Goal: Task Accomplishment & Management: Use online tool/utility

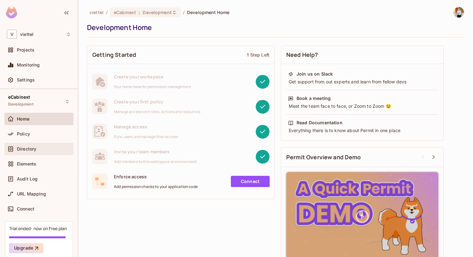
click at [25, 147] on span "Directory" at bounding box center [26, 149] width 19 height 5
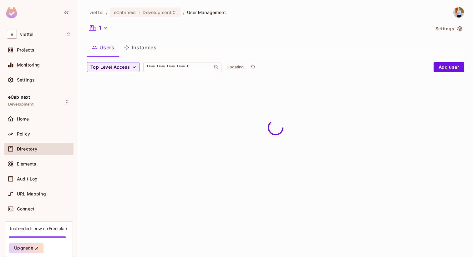
click at [453, 31] on button "Settings" at bounding box center [448, 29] width 31 height 10
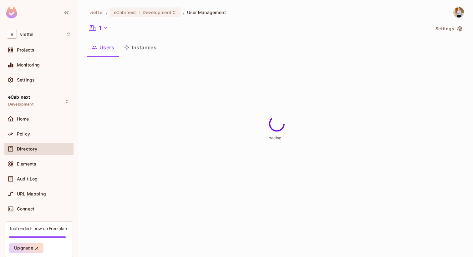
click at [437, 30] on button "Settings" at bounding box center [448, 29] width 31 height 10
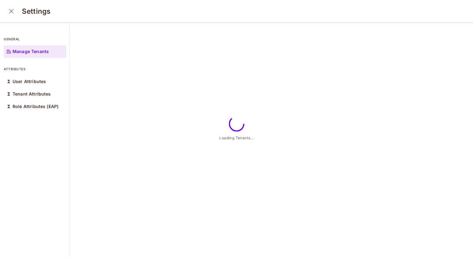
click at [448, 28] on div "Loading Tenants..." at bounding box center [271, 140] width 403 height 235
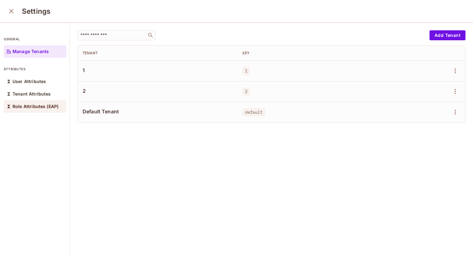
click at [28, 103] on div "Role Attributes (EAP)" at bounding box center [35, 106] width 63 height 13
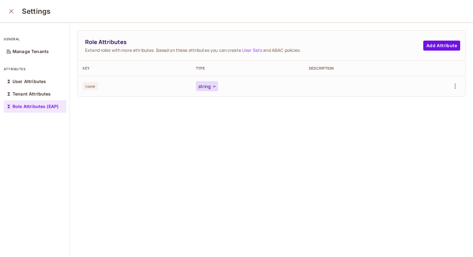
click at [206, 82] on button "string" at bounding box center [207, 86] width 22 height 10
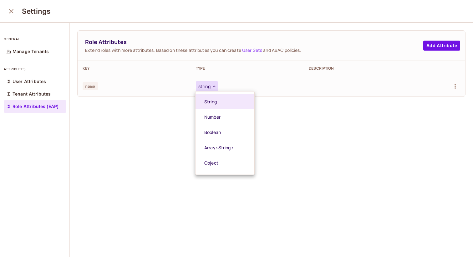
click at [146, 125] on div at bounding box center [236, 128] width 473 height 257
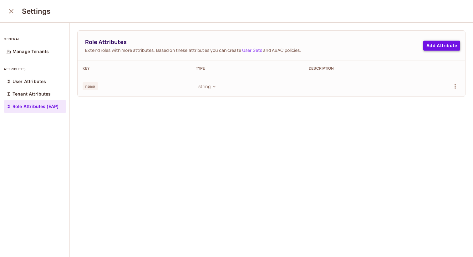
click at [437, 44] on button "Add Attribute" at bounding box center [441, 46] width 37 height 10
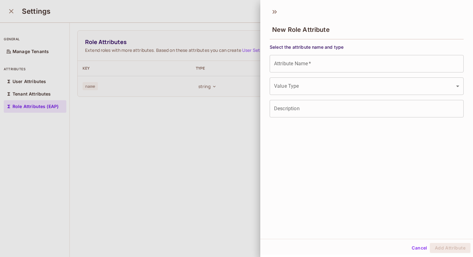
click at [342, 65] on input "Attribute Name   *" at bounding box center [366, 64] width 194 height 18
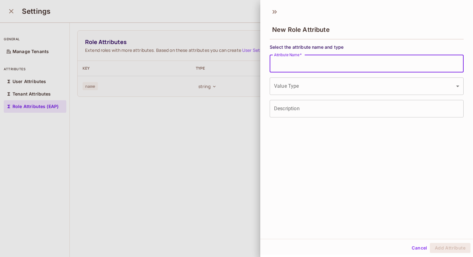
click at [304, 94] on body "V viettel Projects Monitoring Settings eCabinext Development Home Policy Direct…" at bounding box center [236, 128] width 473 height 257
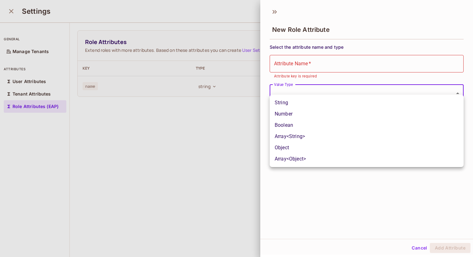
click at [322, 60] on div at bounding box center [236, 128] width 473 height 257
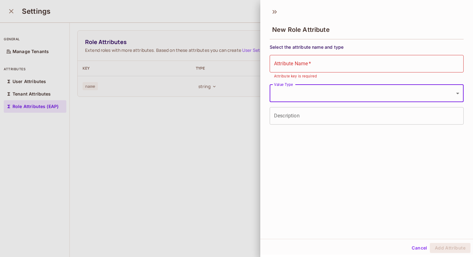
click at [313, 66] on input "Attribute Name   *" at bounding box center [366, 64] width 194 height 18
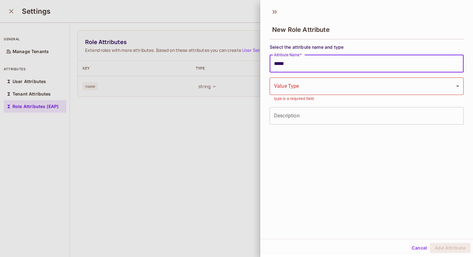
type input "*****"
click at [307, 92] on body "V viettel Projects Monitoring Settings eCabinext Development Home Policy Direct…" at bounding box center [236, 128] width 473 height 257
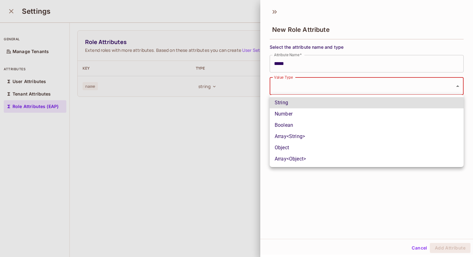
click at [301, 118] on li "Number" at bounding box center [366, 113] width 194 height 11
type input "******"
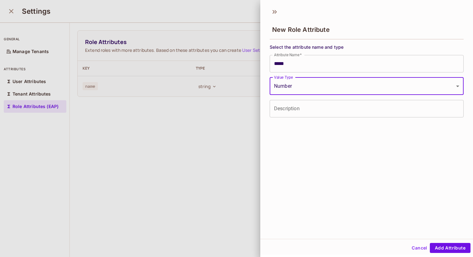
click at [328, 111] on input "Description" at bounding box center [366, 109] width 194 height 18
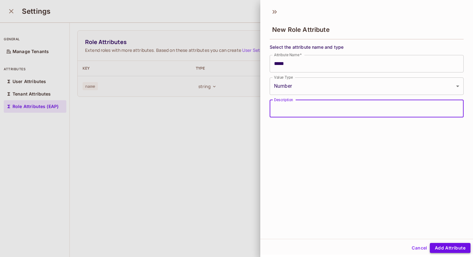
click at [446, 249] on button "Add Attribute" at bounding box center [449, 248] width 41 height 10
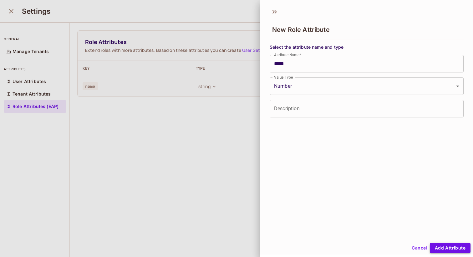
click at [458, 247] on button "Add Attribute" at bounding box center [449, 248] width 41 height 10
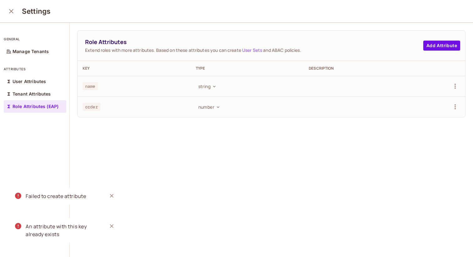
click at [150, 162] on div "Role Attributes Extend roles with more attributes. Based on these attributes yo…" at bounding box center [271, 140] width 403 height 235
click at [33, 84] on div "User Attributes" at bounding box center [35, 81] width 63 height 13
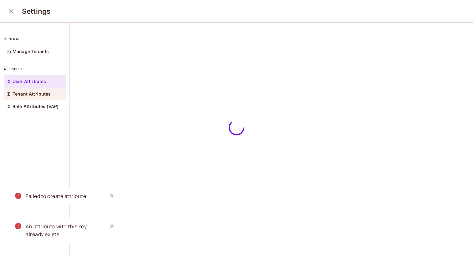
click at [31, 98] on div "Tenant Attributes" at bounding box center [35, 94] width 63 height 13
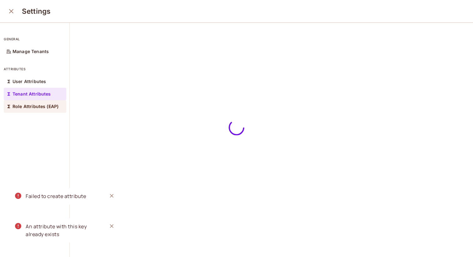
click at [28, 106] on p "Role Attributes (EAP)" at bounding box center [36, 106] width 46 height 5
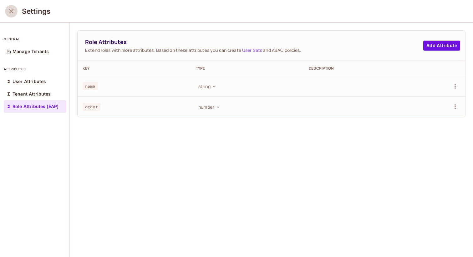
click at [16, 9] on button "close" at bounding box center [11, 11] width 13 height 13
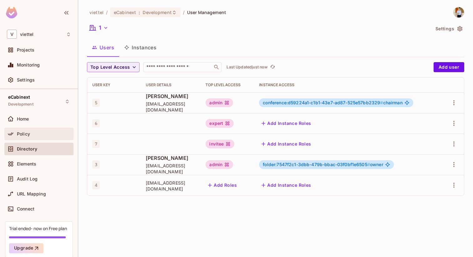
click at [40, 130] on div "Policy" at bounding box center [38, 134] width 69 height 13
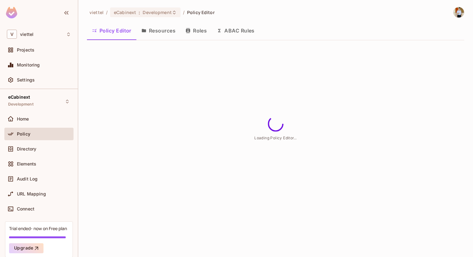
click at [160, 26] on button "Resources" at bounding box center [158, 31] width 44 height 16
click at [203, 31] on button "Roles" at bounding box center [195, 31] width 31 height 16
click at [243, 33] on button "ABAC Rules" at bounding box center [236, 31] width 48 height 16
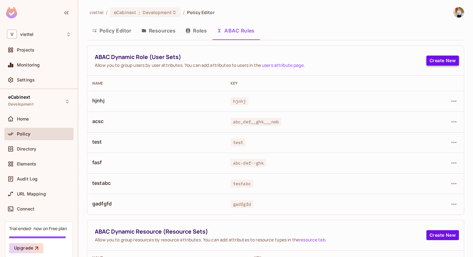
click at [440, 65] on button "Create New" at bounding box center [442, 61] width 33 height 10
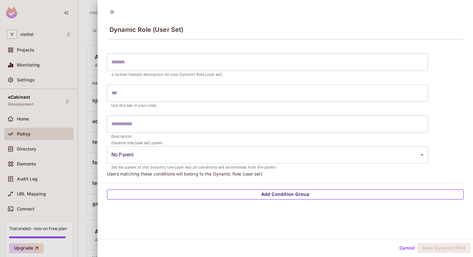
click at [254, 191] on button "Add Condition Group" at bounding box center [285, 195] width 356 height 10
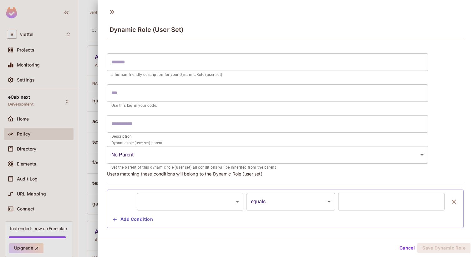
click at [186, 205] on body "V viettel Projects Monitoring Settings eCabinext Development Home Policy Direct…" at bounding box center [236, 128] width 473 height 257
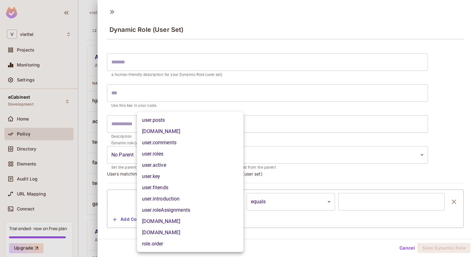
click at [87, 65] on div at bounding box center [236, 128] width 473 height 257
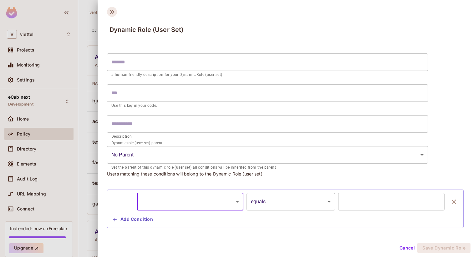
click at [114, 14] on icon at bounding box center [112, 12] width 10 height 10
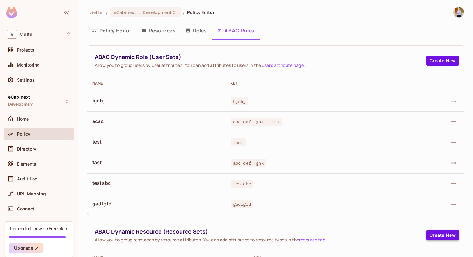
click at [436, 238] on button "Create New" at bounding box center [442, 235] width 33 height 10
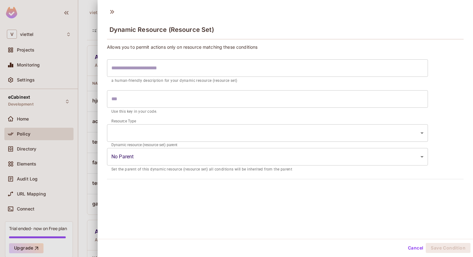
click at [251, 126] on body "V viettel Projects Monitoring Settings eCabinext Development Home Policy Direct…" at bounding box center [236, 128] width 473 height 257
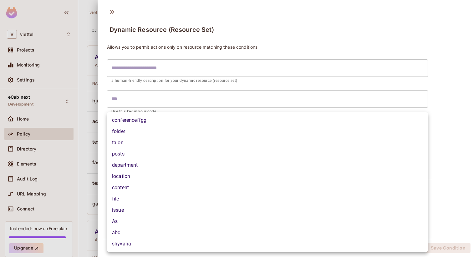
click at [231, 132] on li "folder" at bounding box center [267, 131] width 321 height 11
type input "******"
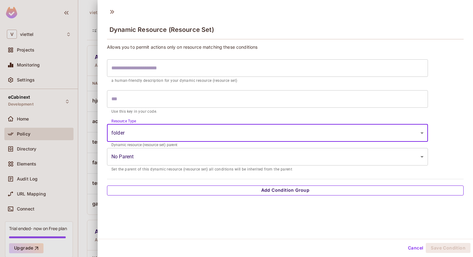
click at [262, 192] on button "Add Condition Group" at bounding box center [285, 191] width 356 height 10
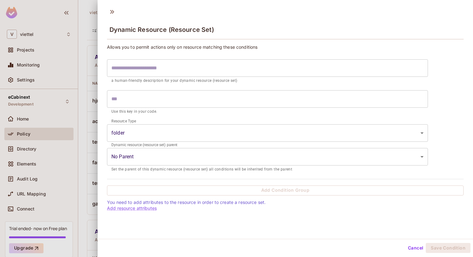
scroll to position [1, 0]
click at [259, 102] on input "text" at bounding box center [267, 98] width 321 height 18
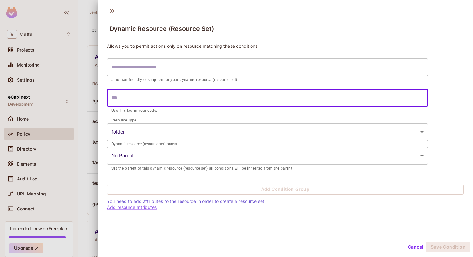
click at [247, 67] on input "text" at bounding box center [267, 67] width 321 height 18
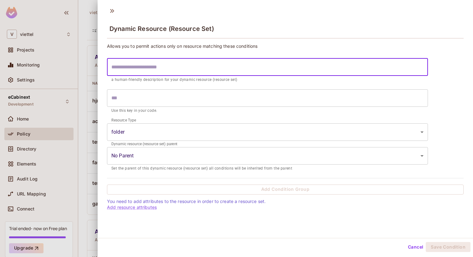
type input "*"
type input "**"
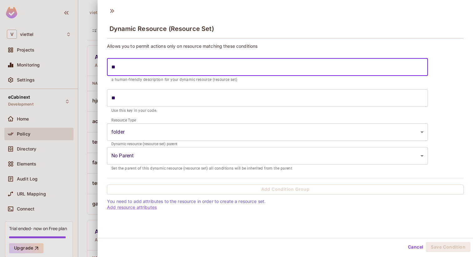
click at [210, 132] on body "V viettel Projects Monitoring Settings eCabinext Development Home Policy Direct…" at bounding box center [236, 128] width 473 height 257
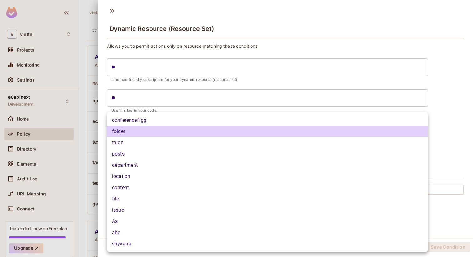
click at [364, 99] on div at bounding box center [236, 128] width 473 height 257
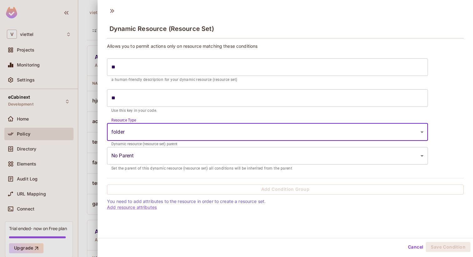
click at [222, 166] on p "Set the parent of this dynamic resource (resource set) all conditions will be i…" at bounding box center [267, 169] width 312 height 6
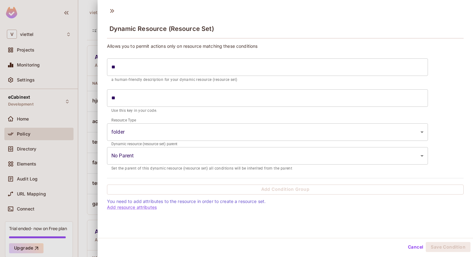
click at [251, 158] on body "V viettel Projects Monitoring Settings eCabinext Development Home Policy Direct…" at bounding box center [236, 128] width 473 height 257
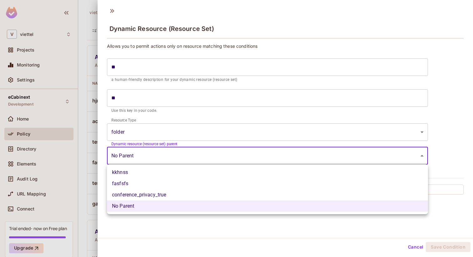
click at [191, 181] on li "fasfsfs" at bounding box center [267, 183] width 321 height 11
type input "**********"
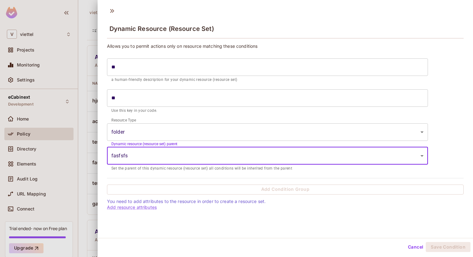
click at [225, 128] on body "V viettel Projects Monitoring Settings eCabinext Development Home Policy Direct…" at bounding box center [236, 128] width 473 height 257
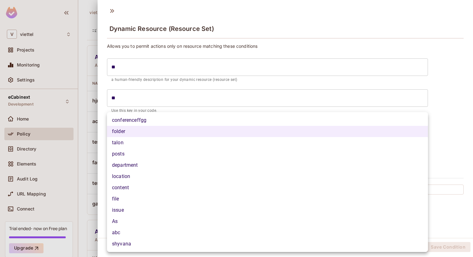
click at [189, 141] on li "talon" at bounding box center [267, 142] width 321 height 11
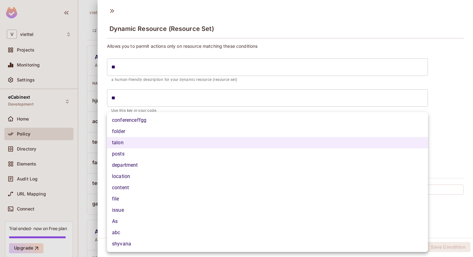
click at [211, 130] on body "V viettel Projects Monitoring Settings eCabinext Development Home Policy Direct…" at bounding box center [236, 128] width 473 height 257
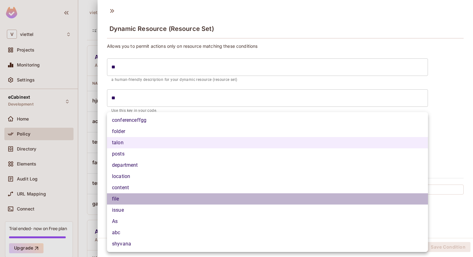
click at [163, 202] on li "file" at bounding box center [267, 198] width 321 height 11
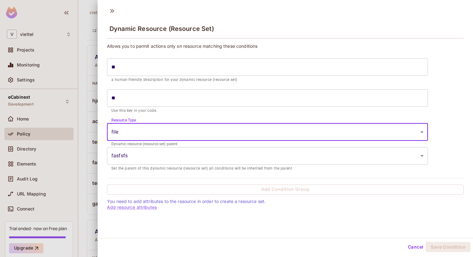
click at [229, 133] on body "V viettel Projects Monitoring Settings eCabinext Development Home Policy Direct…" at bounding box center [236, 128] width 473 height 257
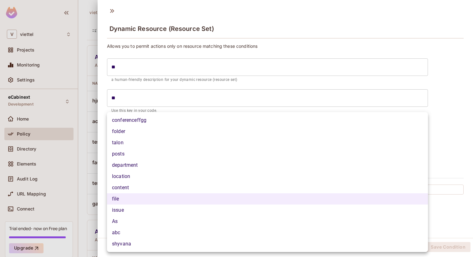
click at [472, 131] on div at bounding box center [236, 128] width 473 height 257
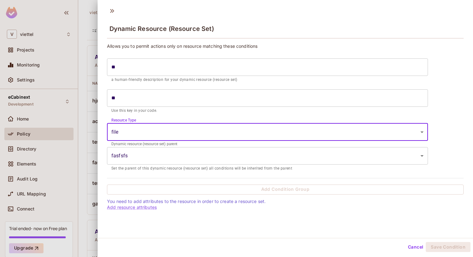
click at [312, 135] on body "V viettel Projects Monitoring Settings eCabinext Development Home Policy Direct…" at bounding box center [236, 128] width 473 height 257
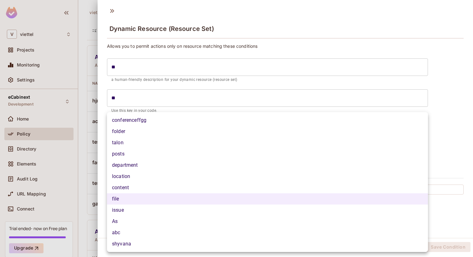
click at [215, 209] on li "issue" at bounding box center [267, 210] width 321 height 11
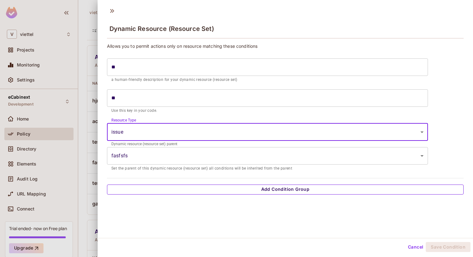
click at [294, 192] on button "Add Condition Group" at bounding box center [285, 190] width 356 height 10
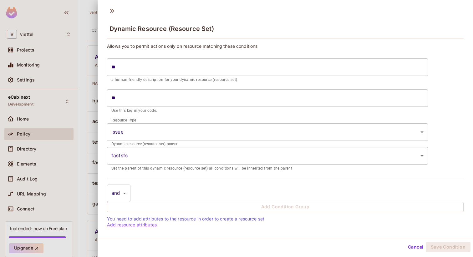
click at [121, 193] on body "V viettel Projects Monitoring Settings eCabinext Development Home Policy Direct…" at bounding box center [236, 128] width 473 height 257
click at [198, 193] on div at bounding box center [236, 128] width 473 height 257
click at [194, 152] on body "V viettel Projects Monitoring Settings eCabinext Development Home Policy Direct…" at bounding box center [236, 128] width 473 height 257
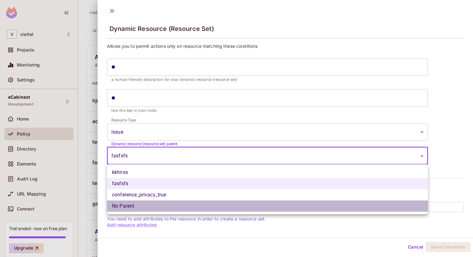
click at [164, 203] on li "No Parent" at bounding box center [267, 206] width 321 height 11
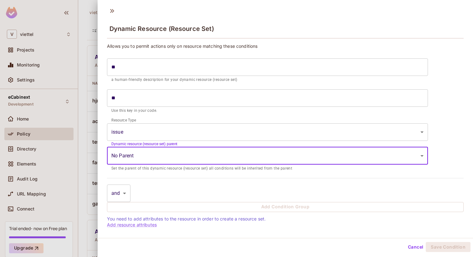
click at [229, 124] on body "V viettel Projects Monitoring Settings eCabinext Development Home Policy Direct…" at bounding box center [236, 128] width 473 height 257
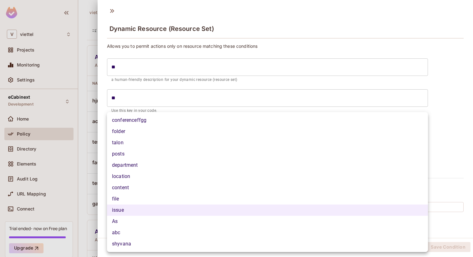
click at [198, 152] on li "posts" at bounding box center [267, 153] width 321 height 11
type input "*****"
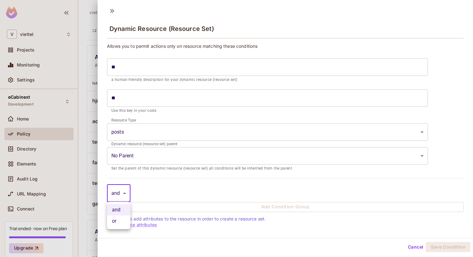
click at [126, 194] on body "V viettel Projects Monitoring Settings eCabinext Development Home Policy Direct…" at bounding box center [236, 128] width 473 height 257
click at [120, 219] on li "or" at bounding box center [118, 221] width 23 height 11
type input "*****"
click at [244, 153] on body "V viettel Projects Monitoring Settings eCabinext Development Home Policy Direct…" at bounding box center [236, 128] width 473 height 257
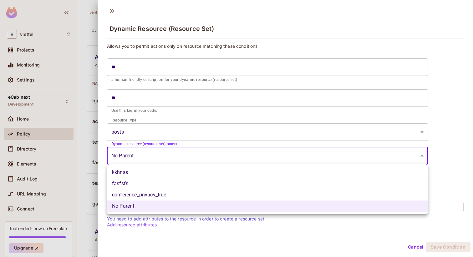
click at [209, 194] on li "conference_privacy_true" at bounding box center [267, 194] width 321 height 11
type input "**********"
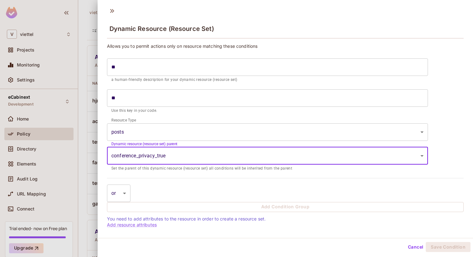
click at [238, 135] on body "V viettel Projects Monitoring Settings eCabinext Development Home Policy Direct…" at bounding box center [236, 128] width 473 height 257
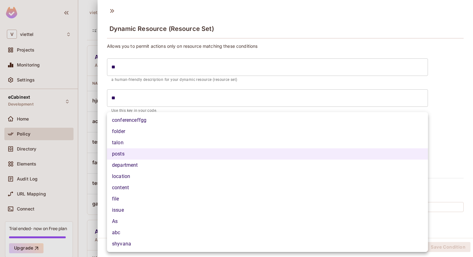
click at [458, 114] on div at bounding box center [236, 128] width 473 height 257
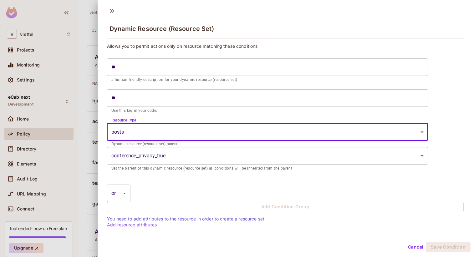
click at [302, 135] on body "V viettel Projects Monitoring Settings eCabinext Development Home Policy Direct…" at bounding box center [236, 128] width 473 height 257
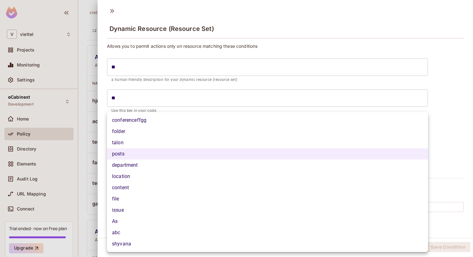
click at [178, 242] on li "shyvana" at bounding box center [267, 243] width 321 height 11
type input "*******"
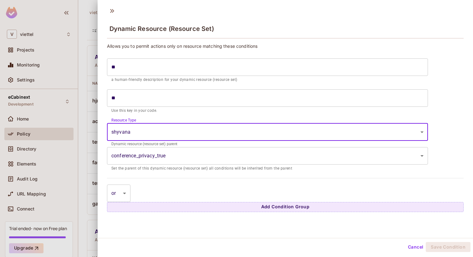
click at [194, 156] on body "V viettel Projects Monitoring Settings eCabinext Development Home Policy Direct…" at bounding box center [236, 128] width 473 height 257
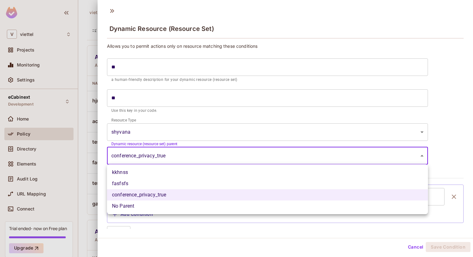
click at [464, 158] on div at bounding box center [236, 128] width 473 height 257
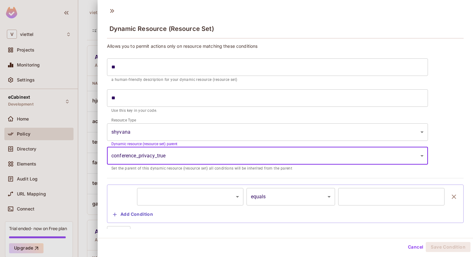
click at [208, 201] on body "V viettel Projects Monitoring Settings eCabinext Development Home Policy Direct…" at bounding box center [236, 128] width 473 height 257
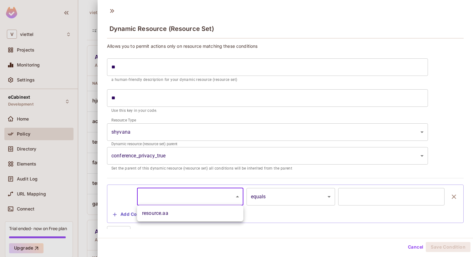
click at [193, 217] on li "resource.aa" at bounding box center [190, 213] width 106 height 11
type input "**********"
type input "*"
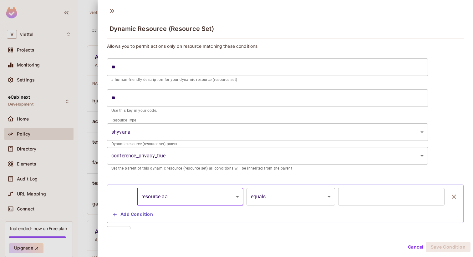
click at [422, 193] on input "*" at bounding box center [391, 197] width 106 height 18
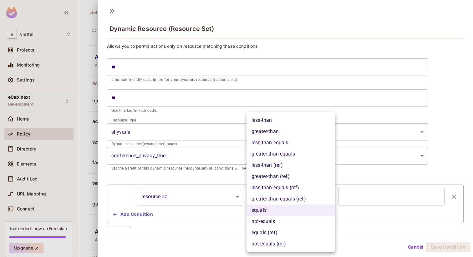
click at [306, 197] on body "V viettel Projects Monitoring Settings eCabinext Development Home Policy Direct…" at bounding box center [236, 128] width 473 height 257
click at [299, 166] on li "less-than (ref)" at bounding box center [290, 165] width 89 height 11
type input "**********"
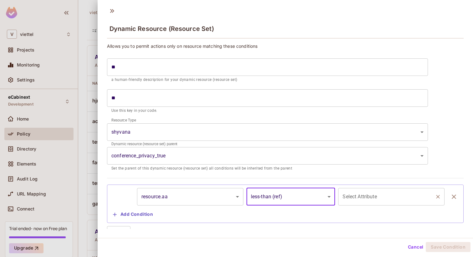
click at [366, 199] on div "Select Attribute Select Attribute" at bounding box center [391, 197] width 106 height 18
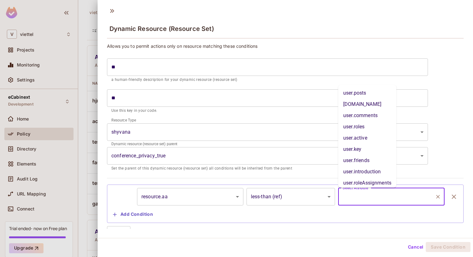
click at [358, 163] on li "user.friends" at bounding box center [367, 160] width 58 height 11
type input "**********"
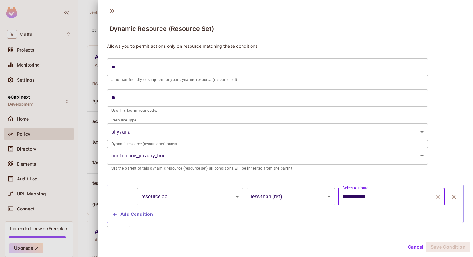
click at [206, 190] on body "V viettel Projects Monitoring Settings eCabinext Development Home Policy Direct…" at bounding box center [236, 128] width 473 height 257
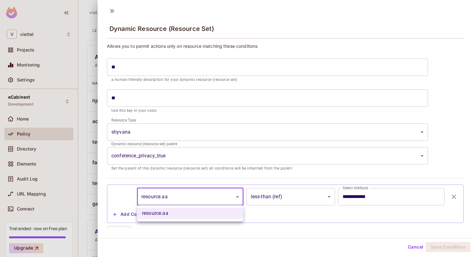
click at [254, 148] on div at bounding box center [236, 128] width 473 height 257
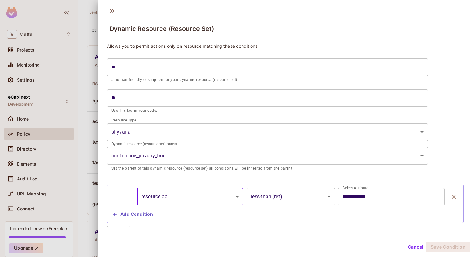
click at [237, 158] on body "V viettel Projects Monitoring Settings eCabinext Development Home Policy Direct…" at bounding box center [236, 128] width 473 height 257
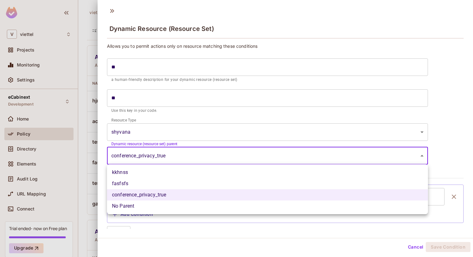
click at [457, 131] on div at bounding box center [236, 128] width 473 height 257
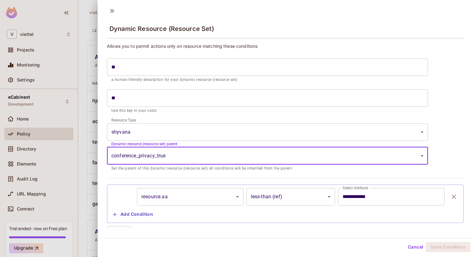
click at [368, 132] on body "V viettel Projects Monitoring Settings eCabinext Development Home Policy Direct…" at bounding box center [236, 128] width 473 height 257
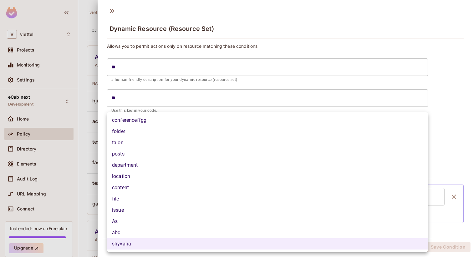
click at [235, 185] on li "content" at bounding box center [267, 187] width 321 height 11
type input "*******"
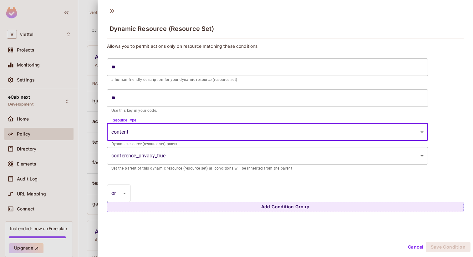
click at [280, 157] on body "V viettel Projects Monitoring Settings eCabinext Development Home Policy Direct…" at bounding box center [236, 128] width 473 height 257
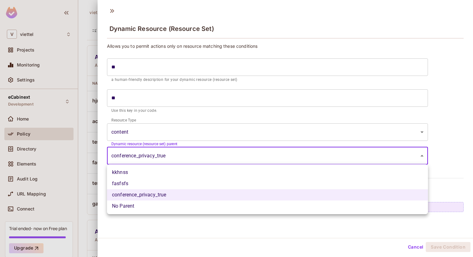
click at [444, 142] on div at bounding box center [236, 128] width 473 height 257
